Goal: Task Accomplishment & Management: Manage account settings

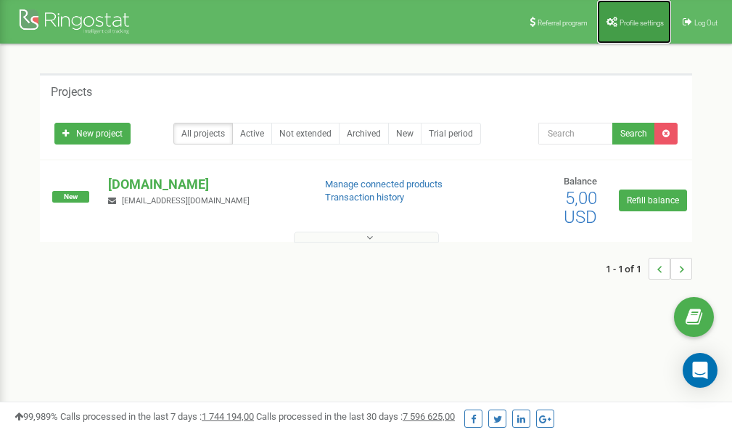
click at [626, 23] on span "Profile settings" at bounding box center [642, 23] width 44 height 8
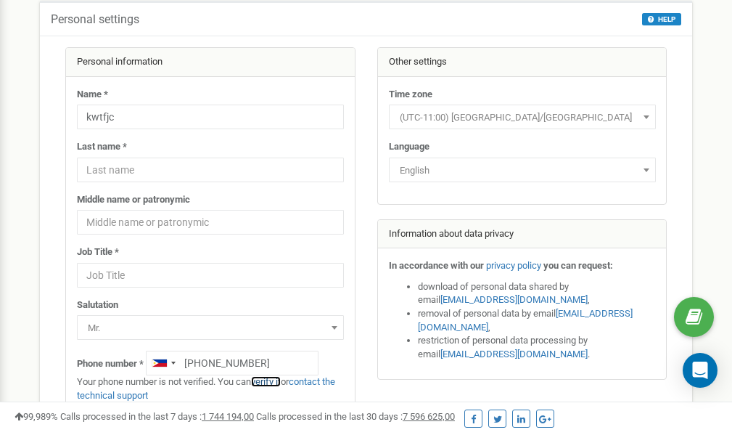
click at [274, 381] on link "verify it" at bounding box center [266, 381] width 30 height 11
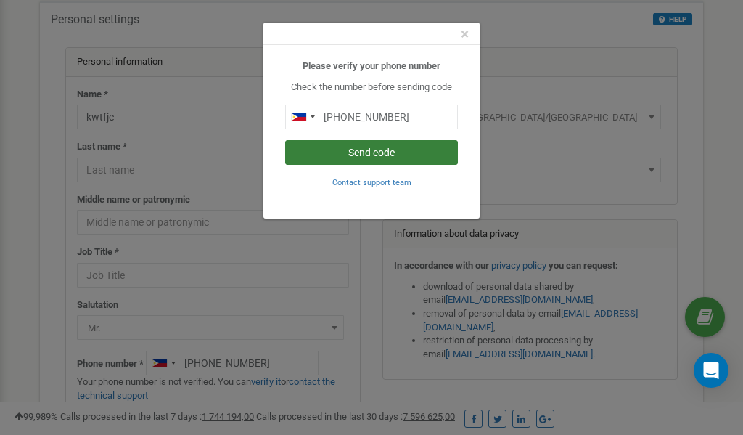
click at [369, 155] on button "Send code" at bounding box center [371, 152] width 173 height 25
